Goal: Navigation & Orientation: Find specific page/section

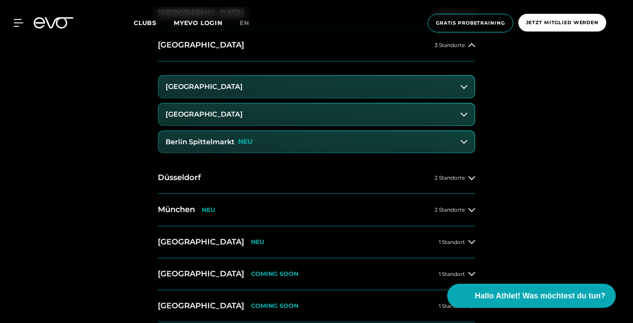
click at [50, 19] on icon at bounding box center [54, 22] width 40 height 11
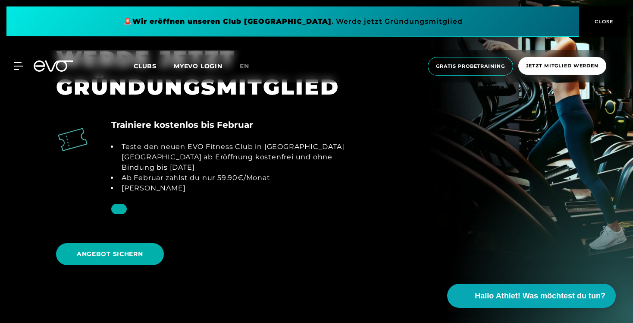
scroll to position [974, 0]
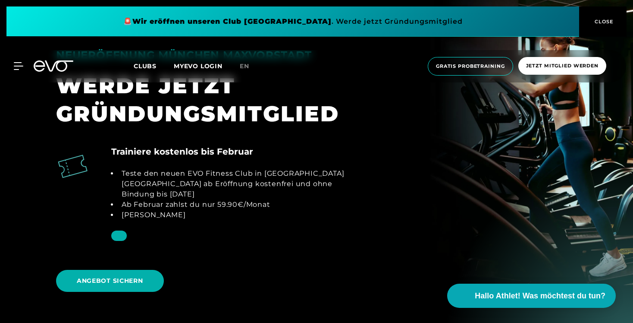
scroll to position [907, 0]
